Goal: Find specific page/section: Find specific page/section

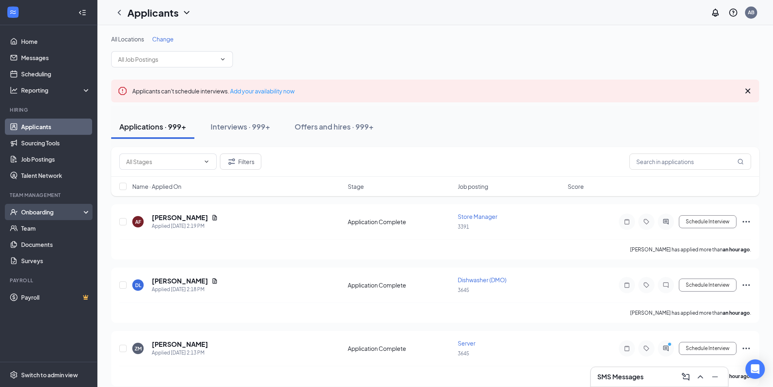
click at [35, 213] on div "Onboarding" at bounding box center [52, 212] width 62 height 8
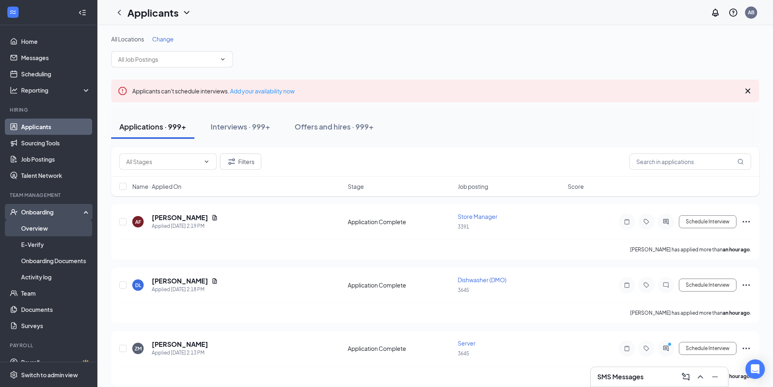
click at [39, 226] on link "Overview" at bounding box center [55, 228] width 69 height 16
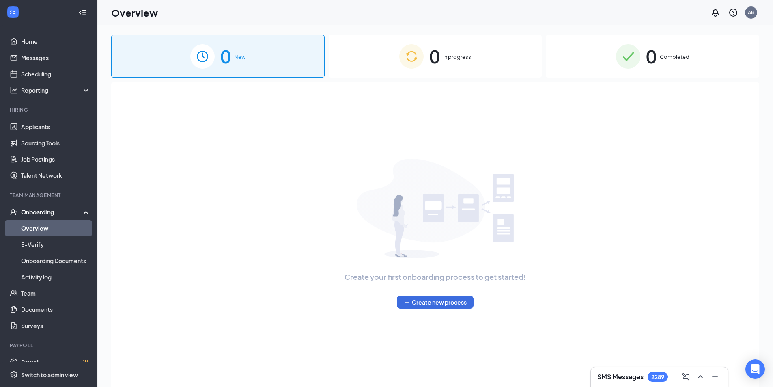
click at [625, 64] on img at bounding box center [628, 56] width 24 height 24
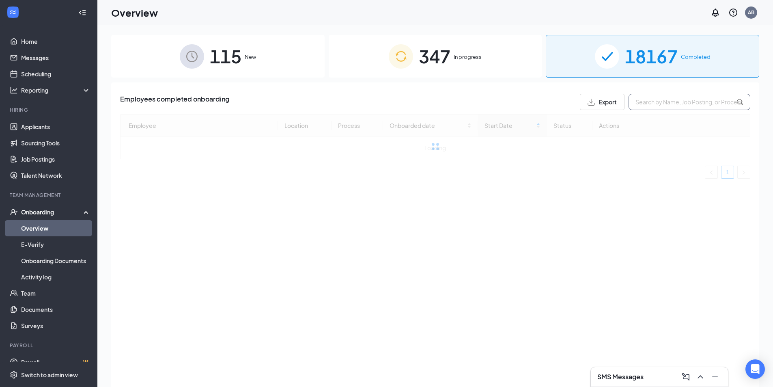
click at [654, 99] on input "text" at bounding box center [689, 102] width 122 height 16
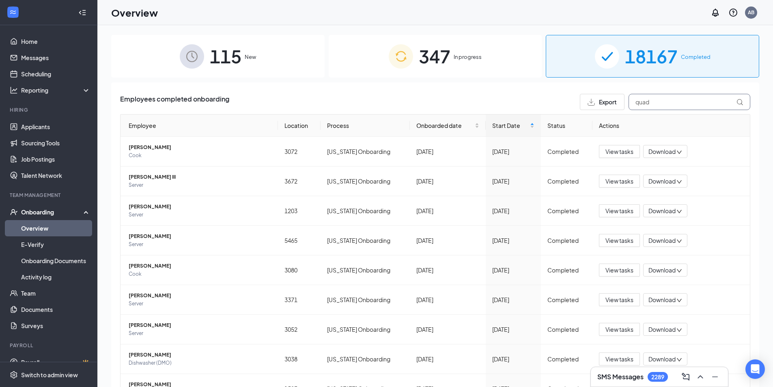
type input "[PERSON_NAME]"
